Goal: Task Accomplishment & Management: Manage account settings

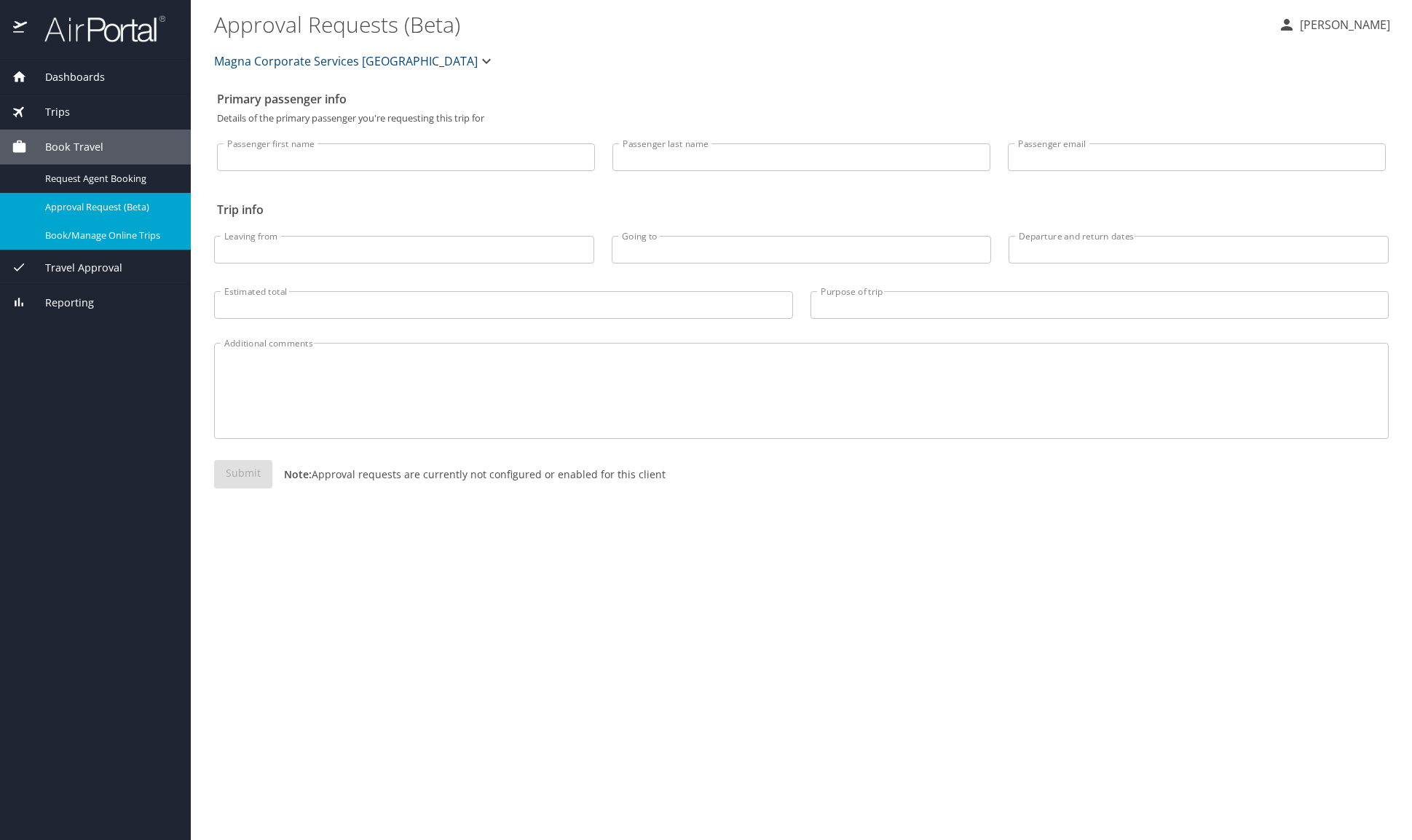
click at [90, 239] on span "Book/Manage Online Trips" at bounding box center [109, 236] width 128 height 14
click at [69, 75] on span "Dashboards" at bounding box center [66, 77] width 78 height 16
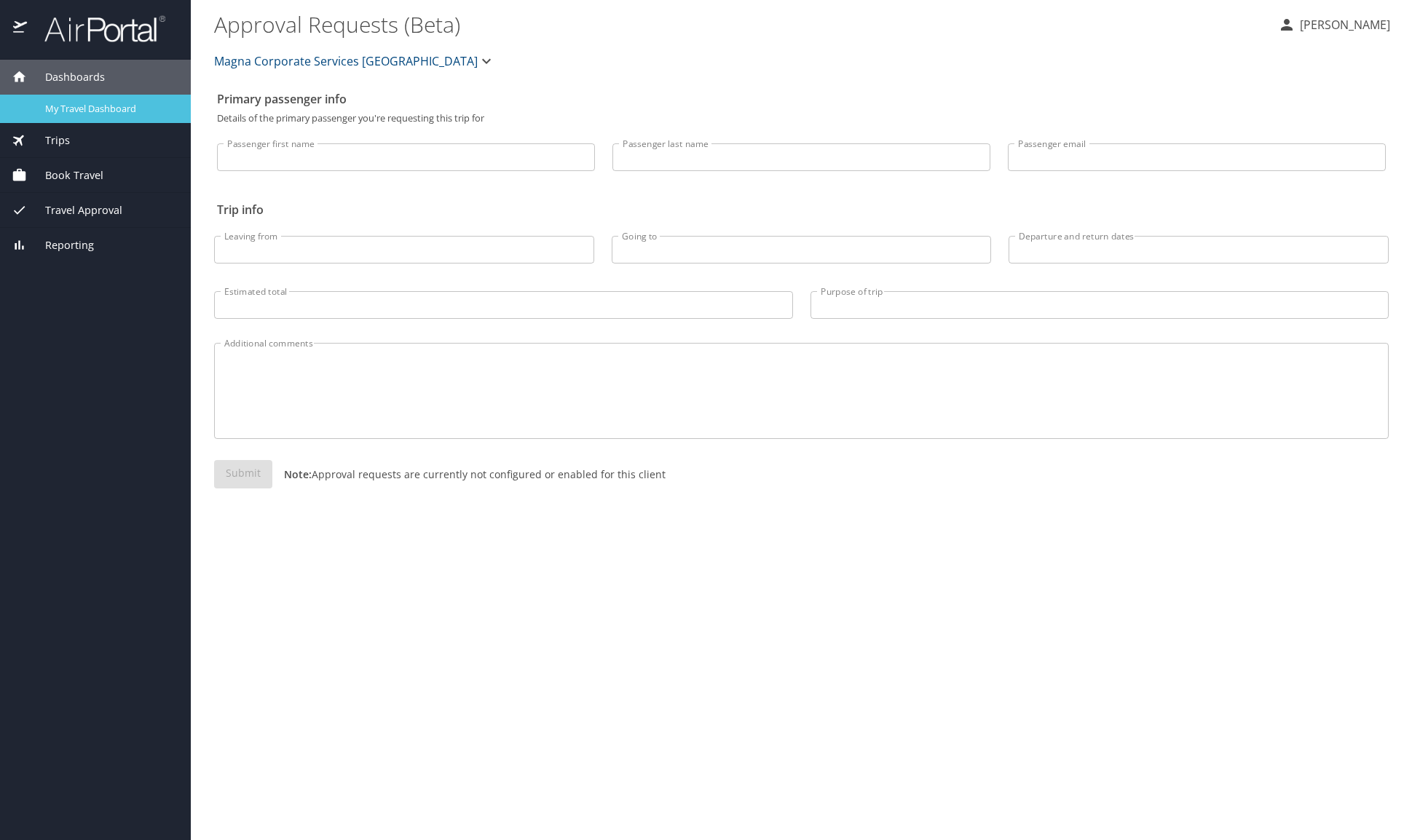
click at [51, 111] on span "My Travel Dashboard" at bounding box center [109, 109] width 128 height 14
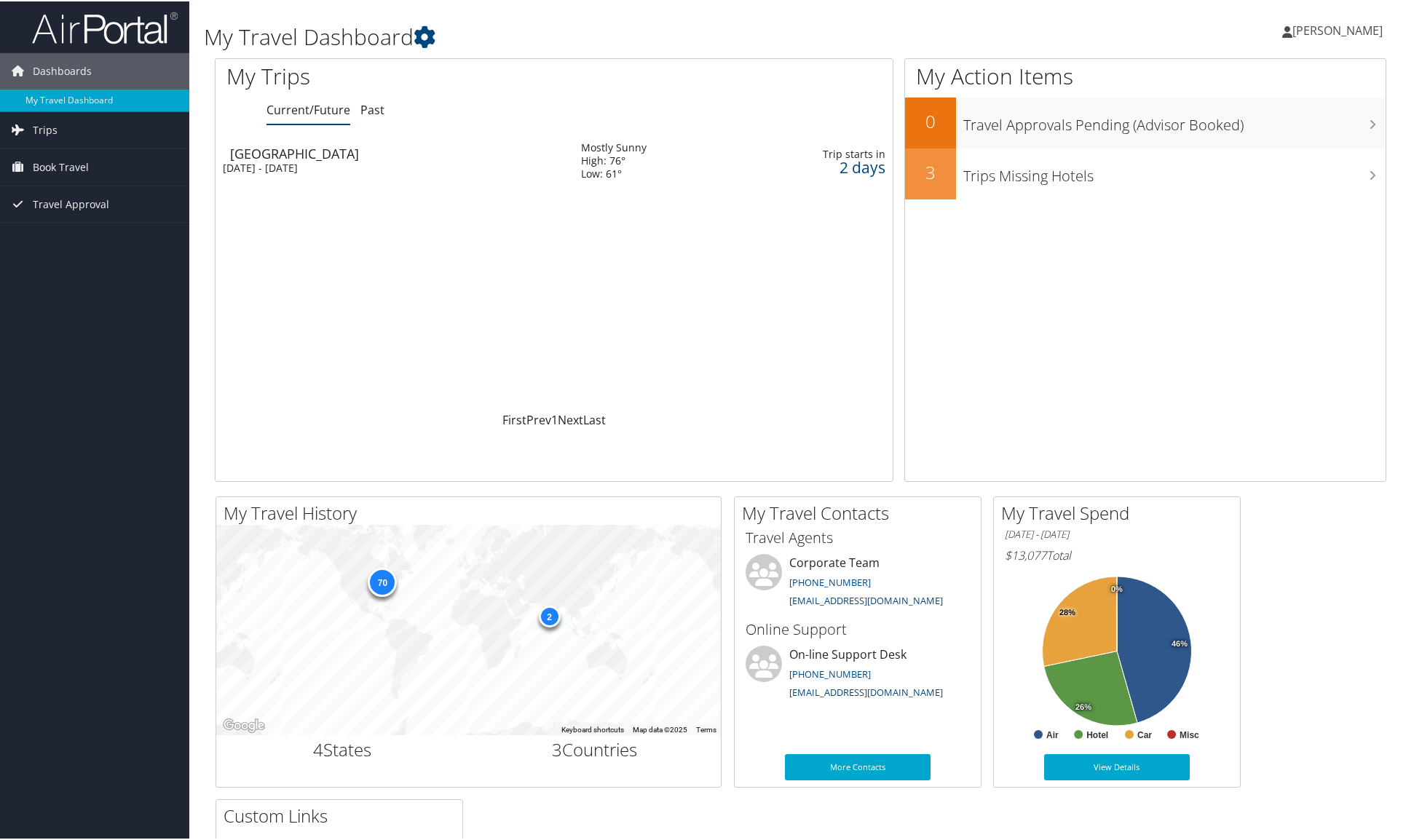
click at [860, 164] on div "2 days" at bounding box center [825, 166] width 122 height 13
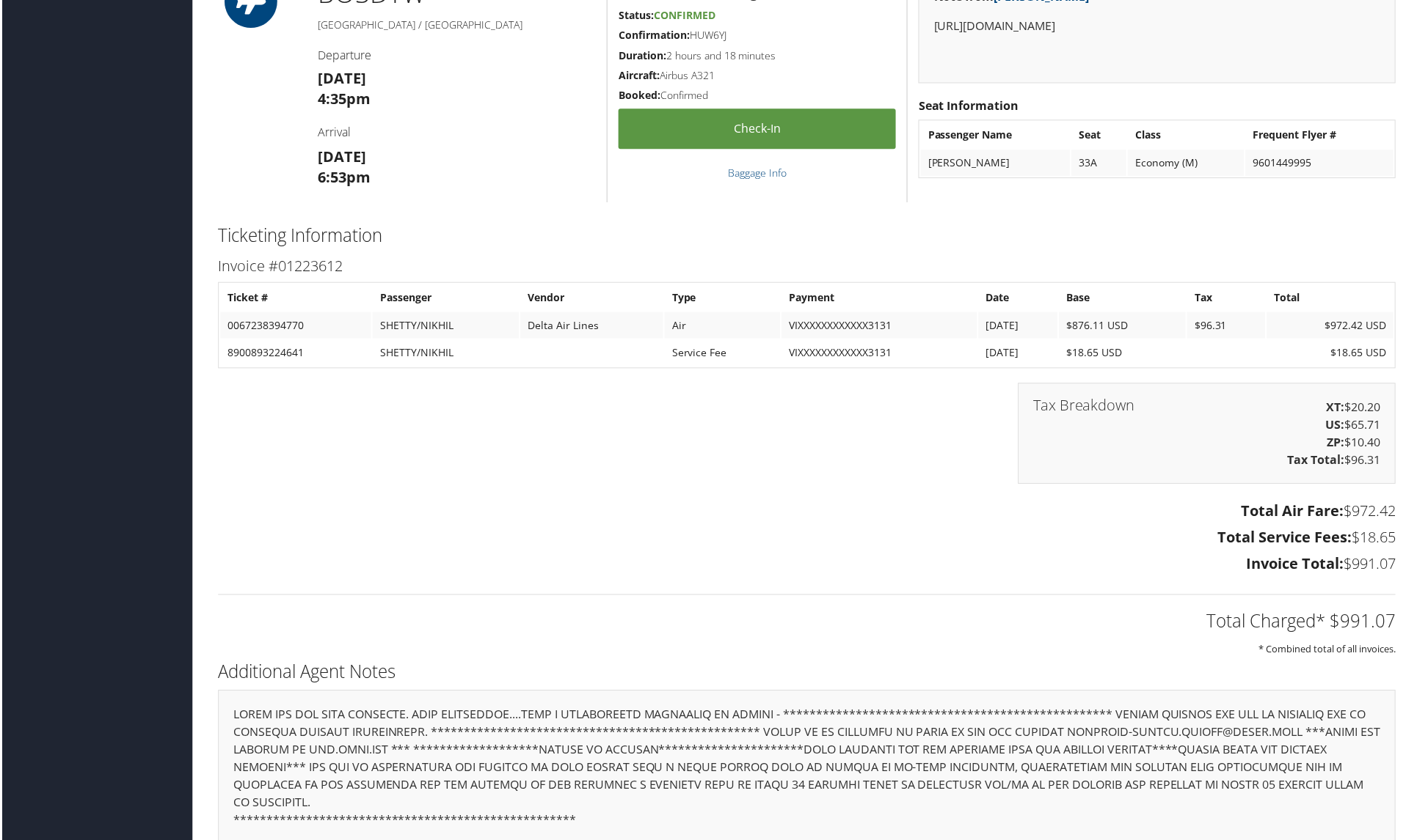
scroll to position [1425, 0]
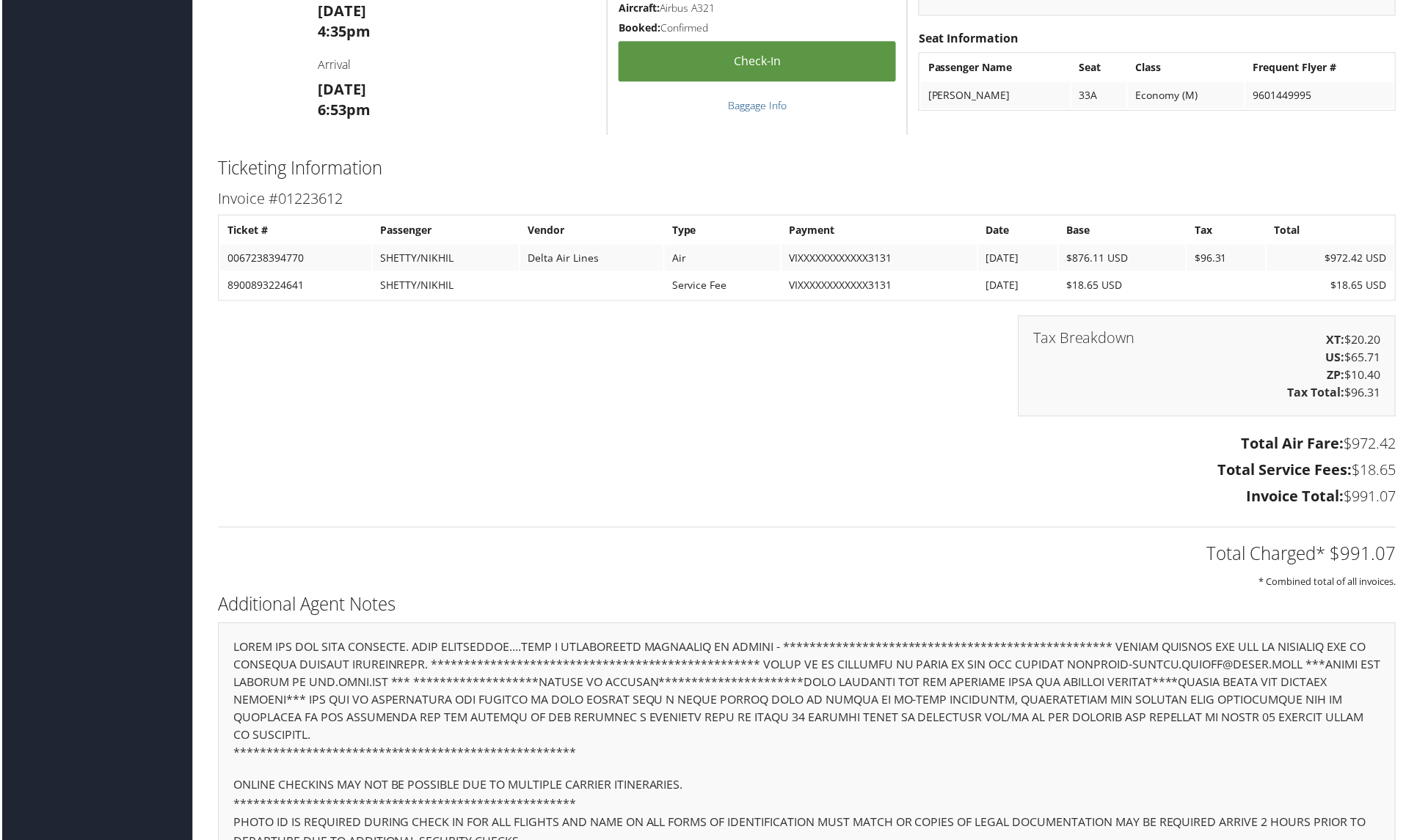
drag, startPoint x: 1378, startPoint y: 496, endPoint x: 1082, endPoint y: 485, distance: 296.2
click at [1210, 428] on div "Invoice #01223612 Ticket # Passenger Vendor Type Payment Date Base Tax Total 00…" at bounding box center [806, 350] width 1202 height 327
click at [727, 500] on h3 "Invoice Total: $991.07" at bounding box center [806, 498] width 1180 height 21
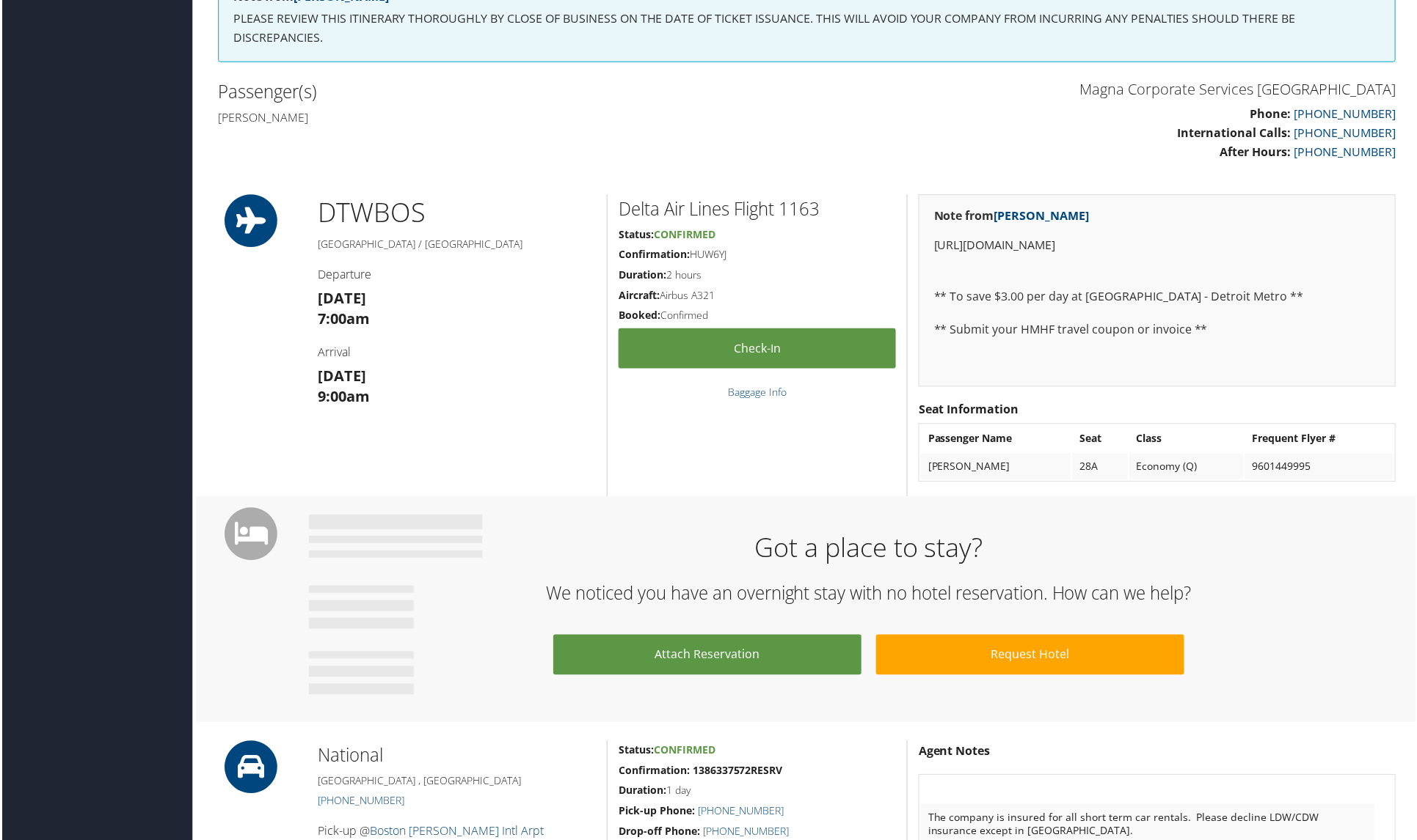
scroll to position [0, 0]
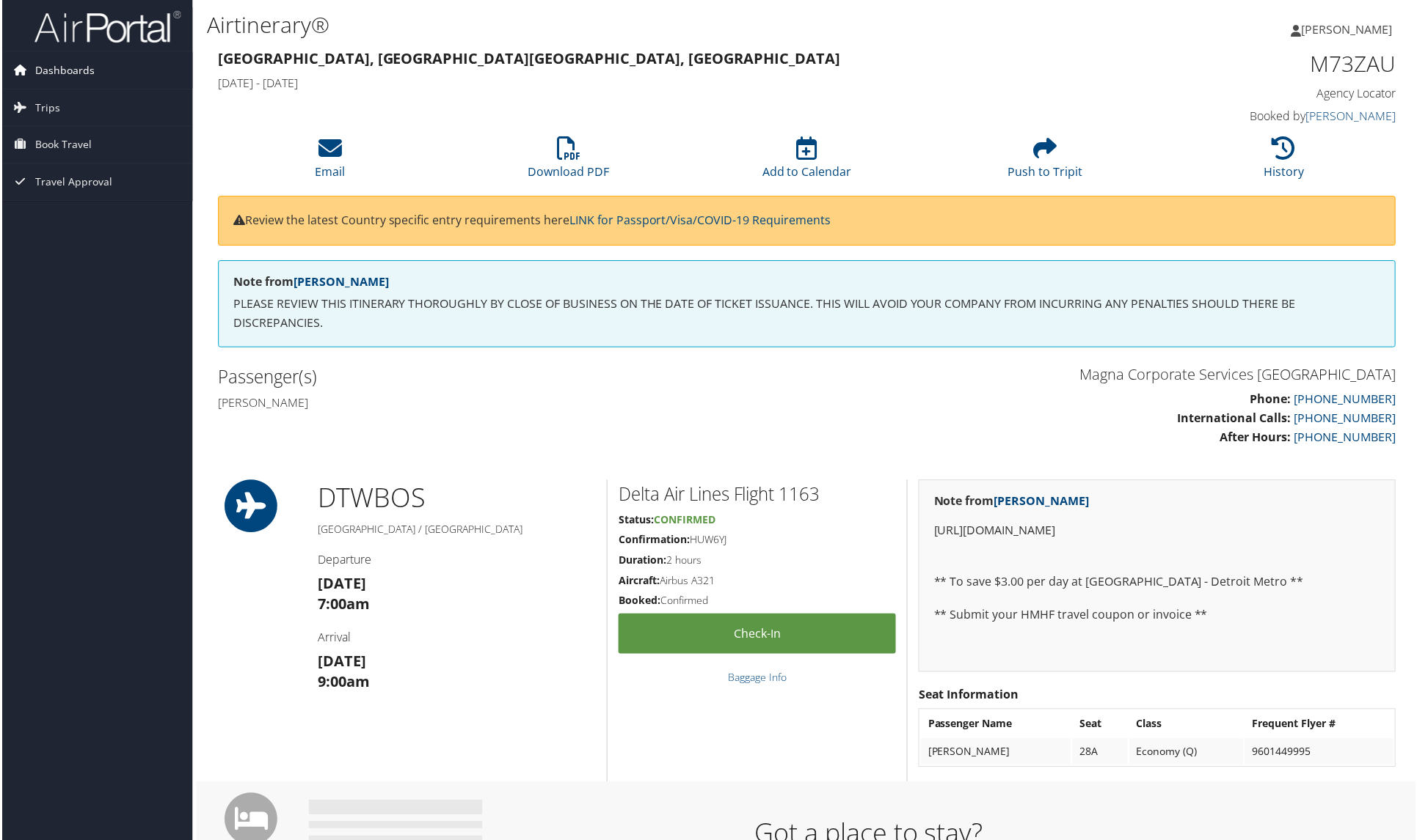
click at [63, 71] on span "Dashboards" at bounding box center [63, 70] width 59 height 37
click at [72, 166] on span "Book Travel" at bounding box center [61, 167] width 56 height 37
click at [53, 69] on span "Dashboards" at bounding box center [63, 70] width 59 height 37
click at [1360, 30] on span "[PERSON_NAME]" at bounding box center [1348, 29] width 91 height 16
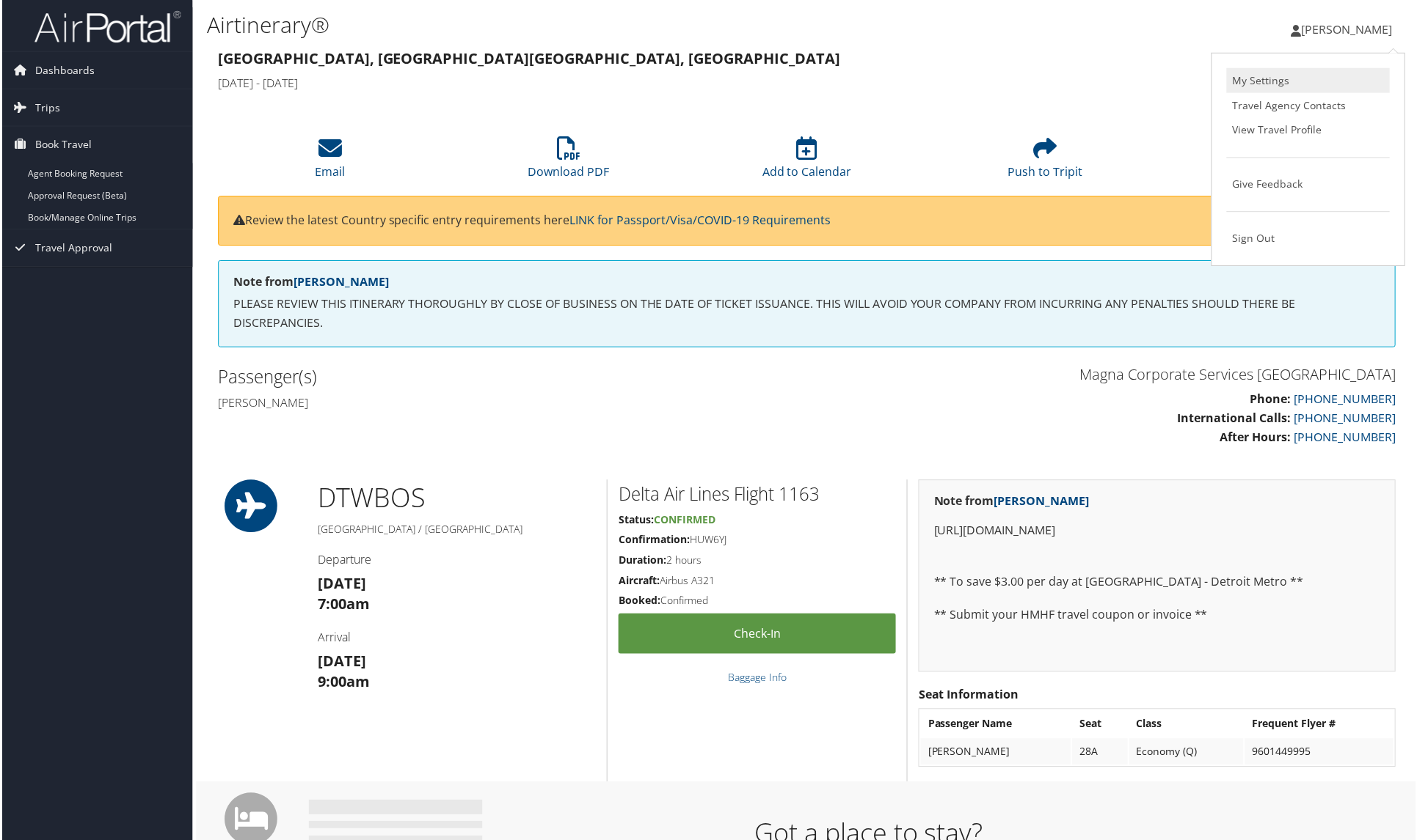
click at [1262, 83] on link "My Settings" at bounding box center [1309, 80] width 164 height 25
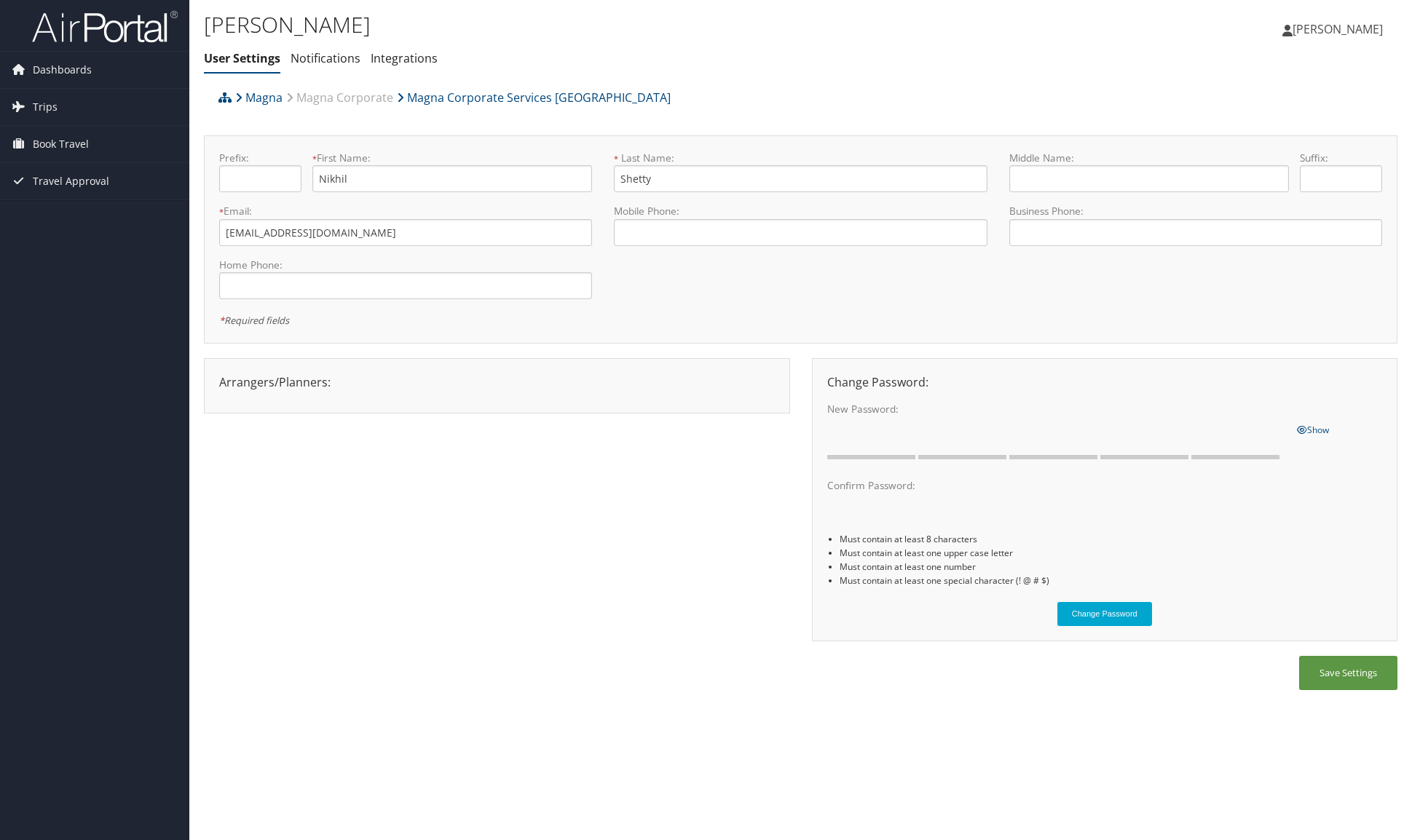
drag, startPoint x: -182, startPoint y: 810, endPoint x: -628, endPoint y: 899, distance: 454.8
click at [0, 839] on html "Menu Dashboards ► My Travel Dashboard Trips ► Current/Future Trips Past Trips T…" at bounding box center [706, 420] width 1412 height 840
click at [1110, 115] on div "Magna Magna Corporate Magna Corporate Services America Prefix: * First Name: Ni…" at bounding box center [801, 395] width 1194 height 623
click at [1372, 21] on span "[PERSON_NAME]" at bounding box center [1338, 29] width 91 height 16
click at [1257, 83] on link "My Settings" at bounding box center [1301, 80] width 162 height 25
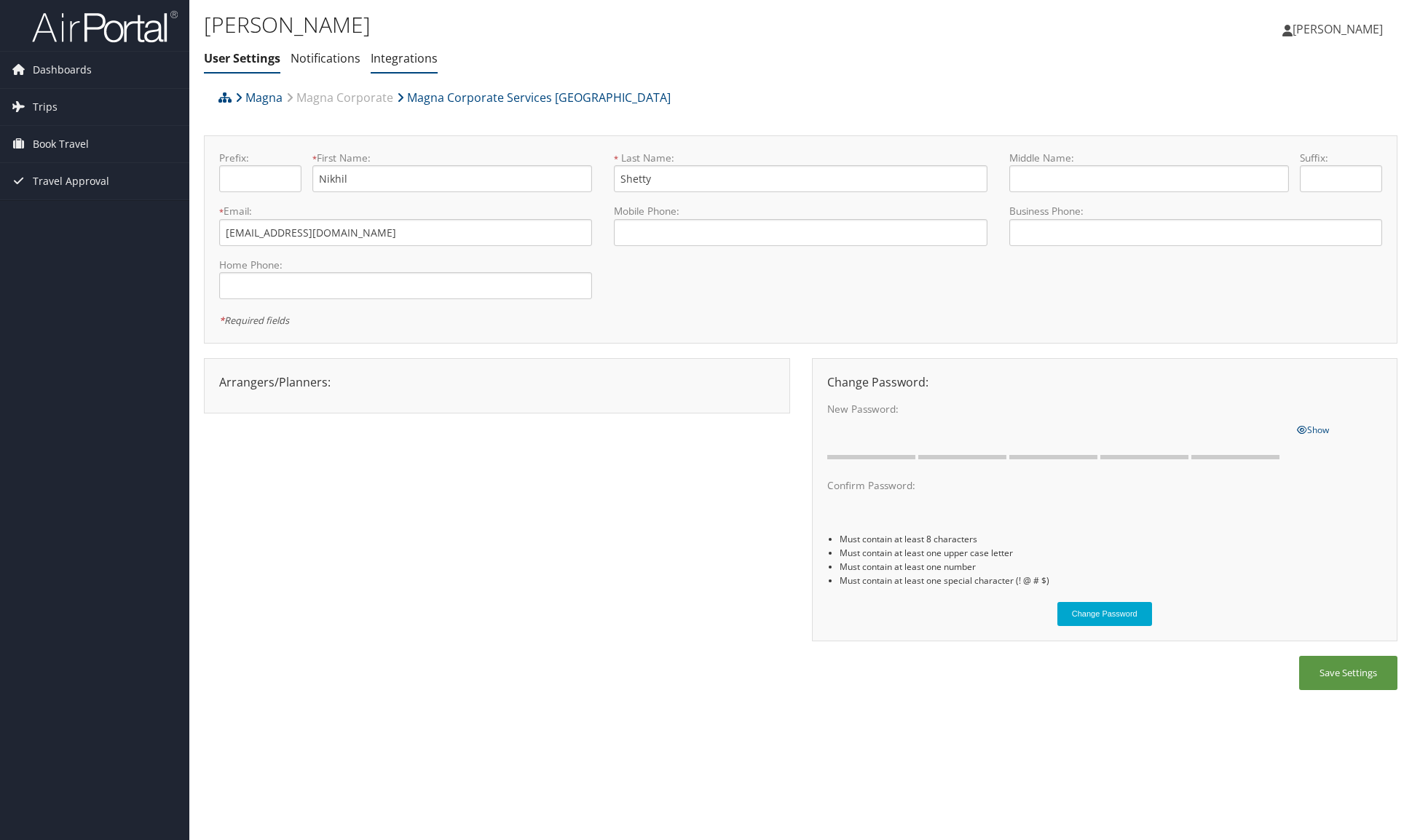
click at [404, 63] on link "Integrations" at bounding box center [404, 59] width 67 height 16
